Goal: Task Accomplishment & Management: Complete application form

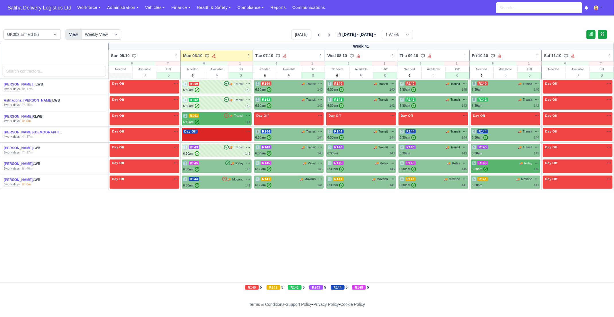
click at [211, 138] on div "Day Off Available" at bounding box center [217, 134] width 70 height 13
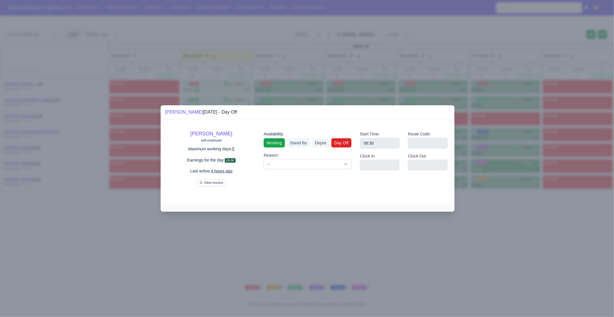
click at [264, 142] on link "Working" at bounding box center [273, 142] width 21 height 9
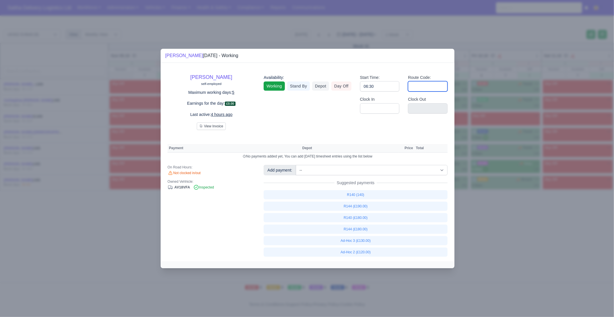
click at [419, 88] on input "Route Code:" at bounding box center [428, 86] width 40 height 10
type input "144"
click at [384, 110] on input "Clock In" at bounding box center [380, 108] width 40 height 10
drag, startPoint x: 376, startPoint y: 116, endPoint x: 382, endPoint y: 124, distance: 10.9
click at [376, 116] on div "Clock In" at bounding box center [379, 107] width 48 height 22
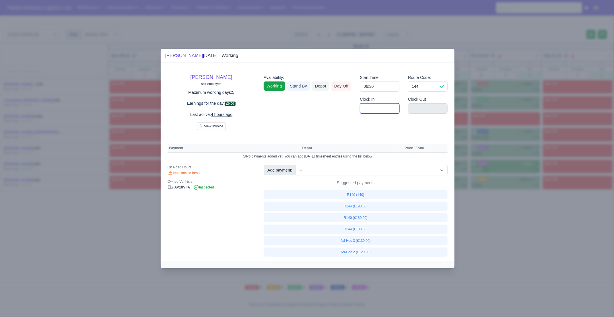
drag, startPoint x: 373, startPoint y: 106, endPoint x: 376, endPoint y: 113, distance: 7.7
click at [373, 106] on input "Clock In" at bounding box center [380, 108] width 40 height 10
type input "06:30"
click at [425, 110] on input "Clock Out" at bounding box center [428, 108] width 40 height 10
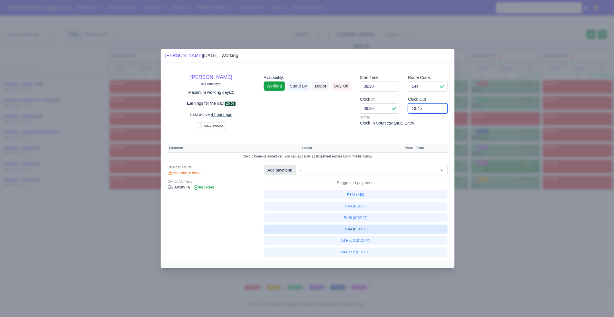
type input "13:45"
click at [362, 230] on link "R144 (£180.00)" at bounding box center [355, 228] width 184 height 9
select select "1"
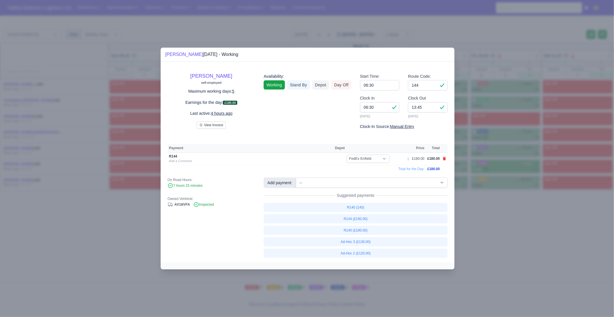
drag, startPoint x: 470, startPoint y: 229, endPoint x: 390, endPoint y: 190, distance: 88.9
click at [470, 229] on div at bounding box center [307, 158] width 614 height 317
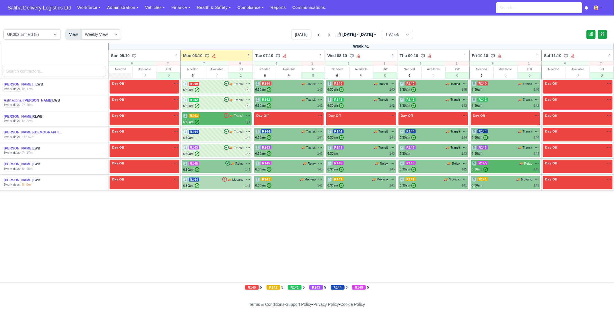
click at [219, 181] on div "1 R144 🚚 Movano" at bounding box center [216, 179] width 67 height 5
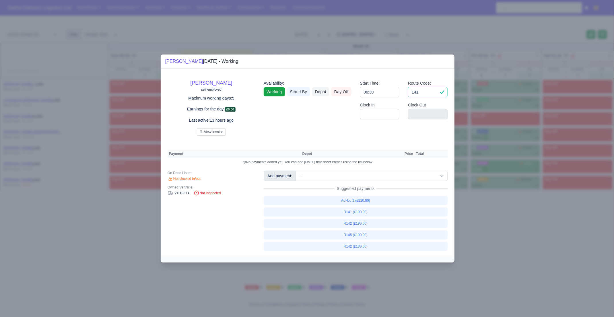
click at [424, 91] on input "141" at bounding box center [428, 92] width 40 height 10
type input "1"
type input "06:3"
click at [391, 95] on input "06:3" at bounding box center [380, 92] width 40 height 10
type input "0"
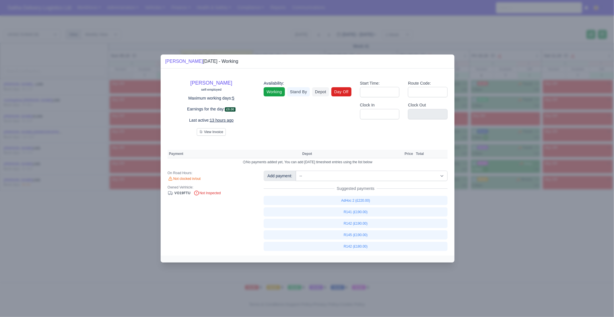
click at [346, 93] on link "Day Off" at bounding box center [341, 91] width 20 height 9
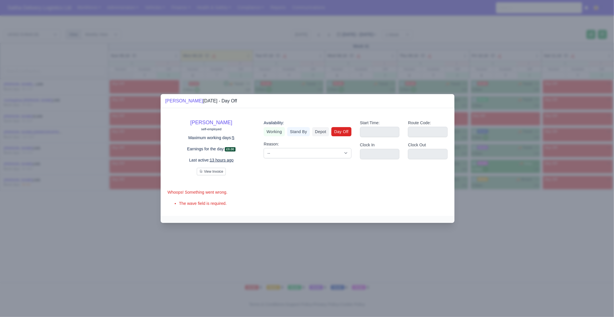
drag, startPoint x: 480, startPoint y: 207, endPoint x: 464, endPoint y: 202, distance: 16.3
click at [480, 207] on div at bounding box center [307, 158] width 614 height 317
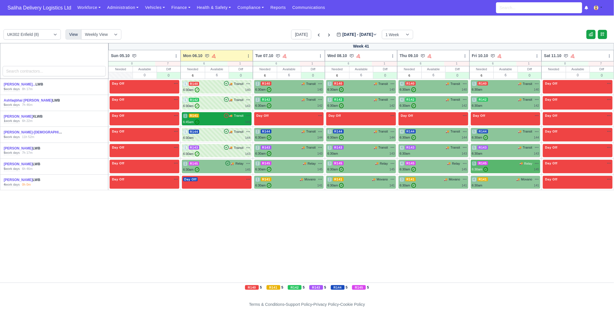
click at [216, 118] on div "1 R141 🚚 Transit" at bounding box center [216, 115] width 67 height 5
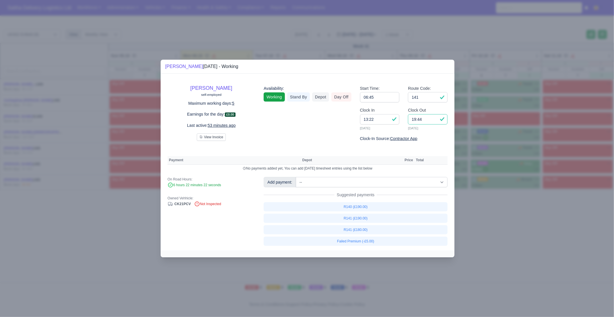
drag, startPoint x: 427, startPoint y: 120, endPoint x: 396, endPoint y: 119, distance: 30.7
click at [396, 119] on div "Clock In 13:22 06/10/2025 Clock Out 19:44 06/10/2025" at bounding box center [403, 121] width 96 height 28
type input "13:00"
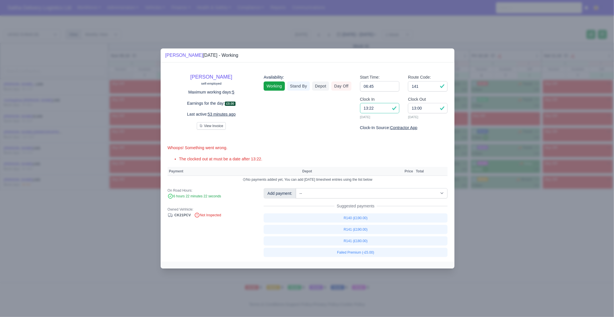
drag, startPoint x: 378, startPoint y: 121, endPoint x: 351, endPoint y: 120, distance: 27.8
click at [351, 120] on div "Conrad Nuwuseb self-employed Maximum working days: 5 Earnings for the day: £0.0…" at bounding box center [307, 100] width 288 height 62
type input "1"
type input "06:45"
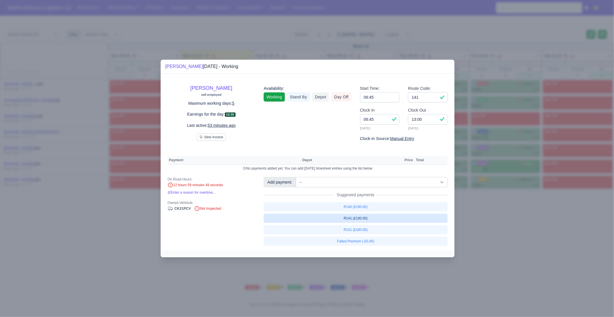
click at [358, 221] on link "R141 (£190.00)" at bounding box center [355, 218] width 184 height 9
select select "1"
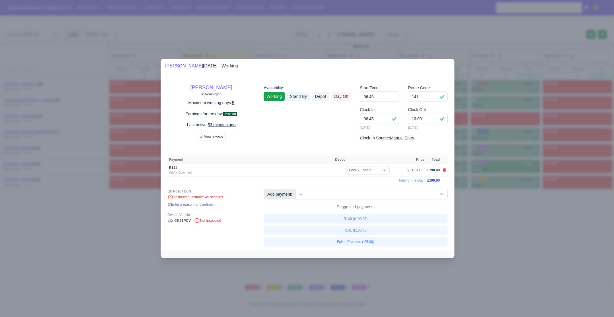
drag, startPoint x: 508, startPoint y: 227, endPoint x: 483, endPoint y: 216, distance: 27.1
click at [502, 225] on div at bounding box center [307, 158] width 614 height 317
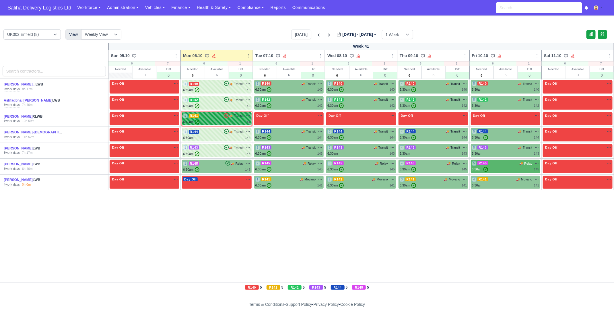
click at [212, 116] on div "1 R141 🚚 Transit" at bounding box center [216, 115] width 67 height 5
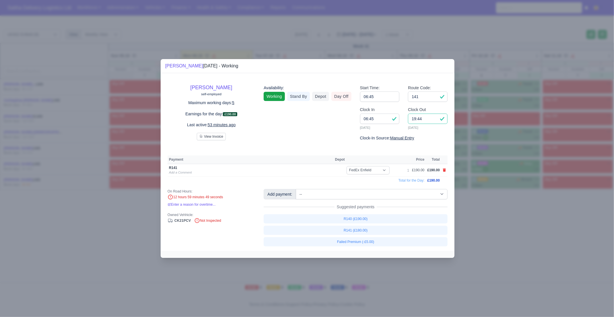
drag, startPoint x: 432, startPoint y: 120, endPoint x: 395, endPoint y: 119, distance: 36.7
click at [395, 119] on div "Clock In 06:45 06/10/2025 Clock Out 19:44 06/10/2025" at bounding box center [403, 120] width 96 height 28
type input "13:30"
click at [426, 99] on input "141" at bounding box center [428, 96] width 40 height 10
click at [505, 211] on div at bounding box center [307, 158] width 614 height 317
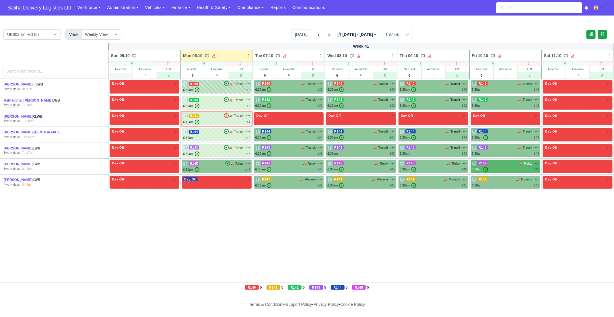
click at [222, 87] on div "6:30am ✓ 140" at bounding box center [216, 89] width 67 height 5
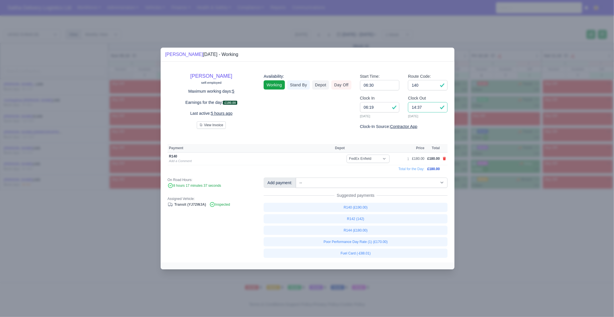
click at [423, 110] on input "14:37" at bounding box center [428, 107] width 40 height 10
type input "14:30"
drag, startPoint x: 537, startPoint y: 252, endPoint x: 532, endPoint y: 249, distance: 6.4
click at [534, 250] on div at bounding box center [307, 158] width 614 height 317
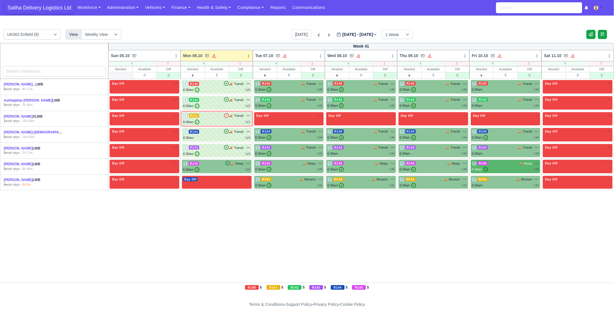
click at [45, 7] on span "Saliha Delivery Logistics Ltd" at bounding box center [39, 7] width 69 height 11
click at [217, 165] on div "1 R145 🚚 Relay" at bounding box center [216, 163] width 67 height 5
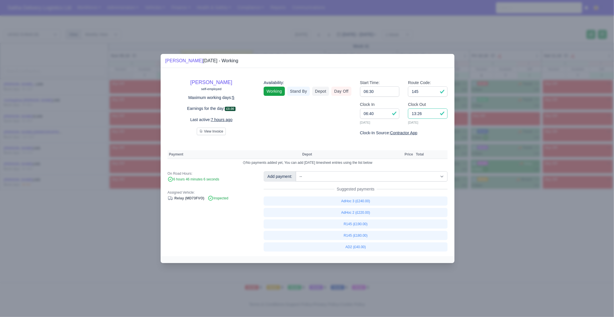
click at [430, 114] on input "13:26" at bounding box center [428, 113] width 40 height 10
type input "13:25"
click at [353, 233] on link "R145 (£180.00)" at bounding box center [355, 235] width 184 height 9
select select "1"
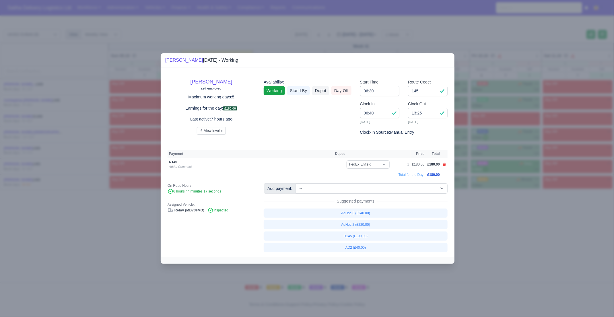
drag, startPoint x: 482, startPoint y: 232, endPoint x: 452, endPoint y: 212, distance: 35.3
click at [482, 232] on div at bounding box center [307, 158] width 614 height 317
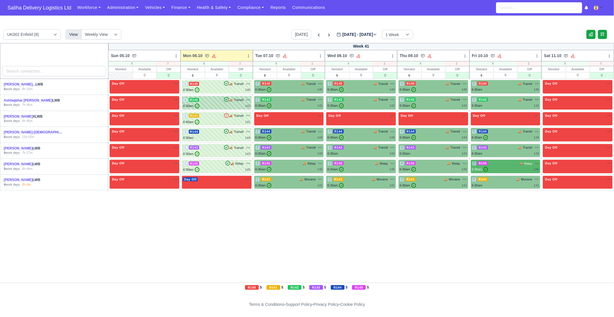
click at [227, 96] on div "1 R142 🚚" at bounding box center [217, 102] width 70 height 13
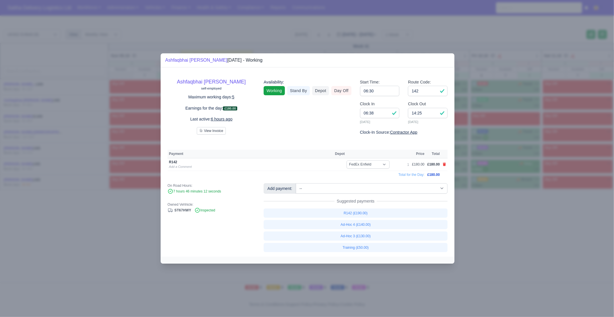
drag, startPoint x: 507, startPoint y: 233, endPoint x: 474, endPoint y: 214, distance: 37.8
click at [488, 222] on div at bounding box center [307, 158] width 614 height 317
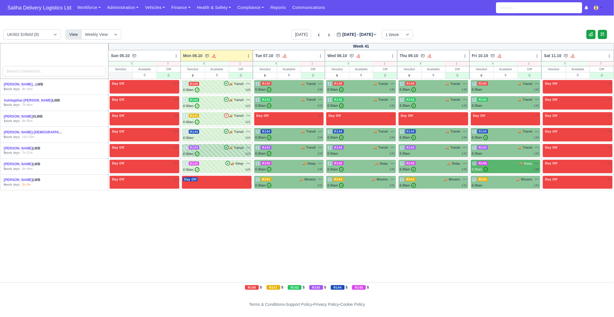
click at [208, 150] on div "1 R143 🚚 Transit" at bounding box center [216, 147] width 67 height 5
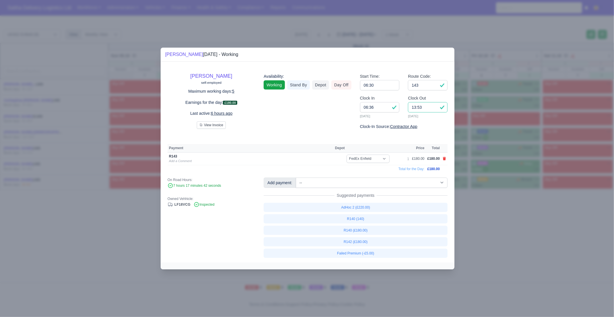
click at [428, 110] on input "13:53" at bounding box center [428, 107] width 40 height 10
type input "13:55"
drag, startPoint x: 515, startPoint y: 206, endPoint x: 511, endPoint y: 206, distance: 3.8
click at [515, 206] on div at bounding box center [307, 158] width 614 height 317
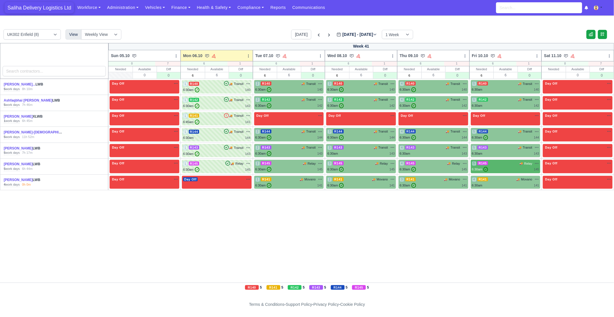
click at [60, 13] on span "Saliha Delivery Logistics Ltd" at bounding box center [39, 7] width 69 height 11
